Goal: Check status: Check status

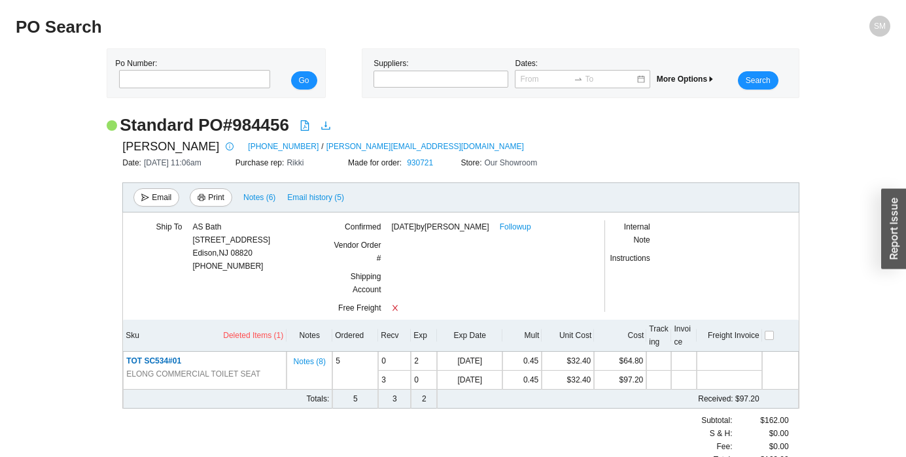
click at [264, 122] on h2 "Standard PO # 984456" at bounding box center [204, 125] width 169 height 23
copy h2 "984456"
click at [248, 140] on link "1800-328-2385" at bounding box center [283, 146] width 71 height 13
click at [248, 143] on link "1800-328-2385" at bounding box center [283, 146] width 71 height 13
